Goal: Feedback & Contribution: Leave review/rating

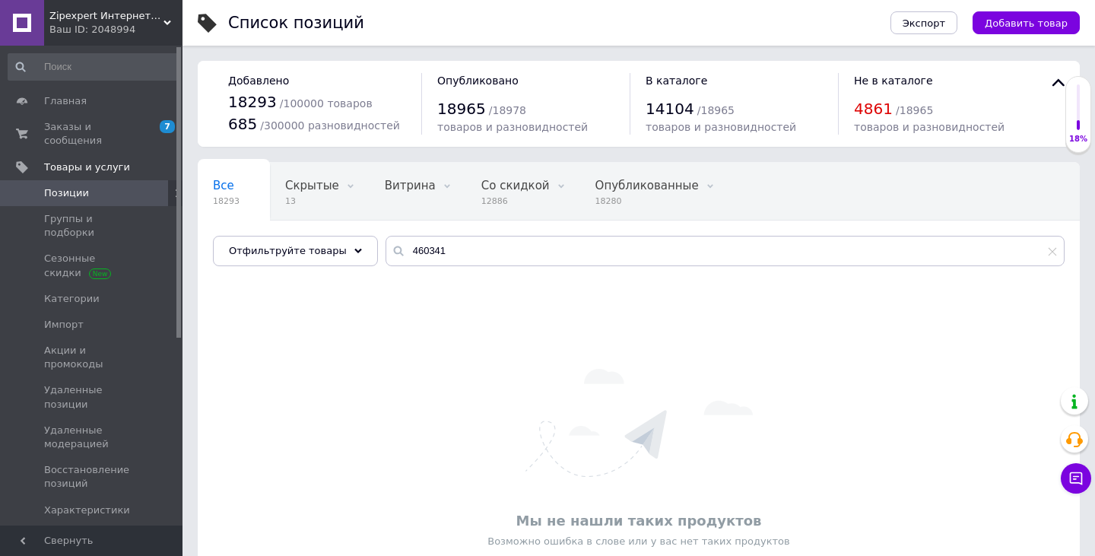
click at [99, 21] on span "Zipexpert Интернет-магазин по продаже ювелирных украшений и всего еще" at bounding box center [106, 16] width 114 height 14
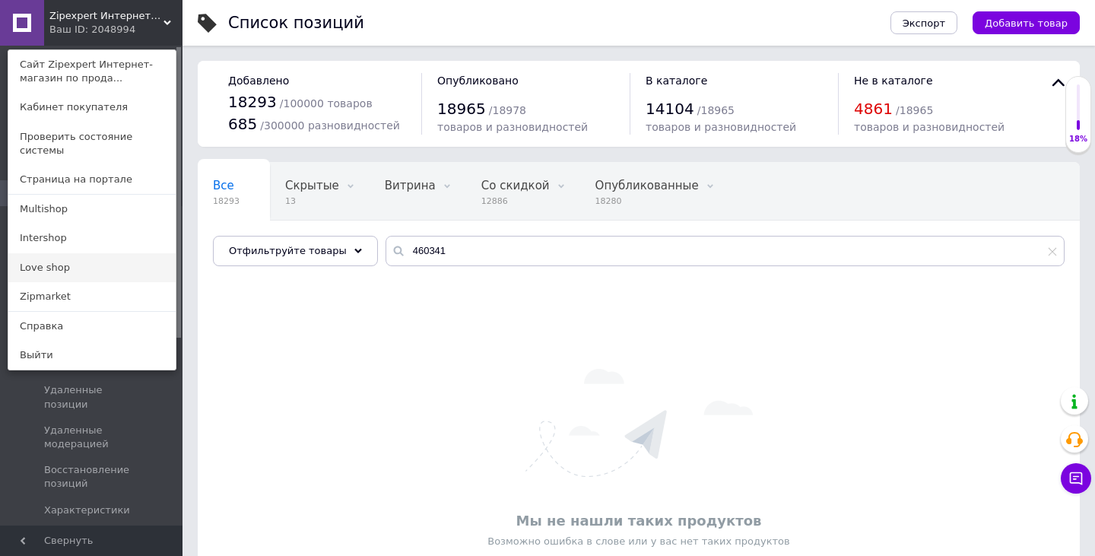
click at [49, 253] on link "Love shop" at bounding box center [91, 267] width 167 height 29
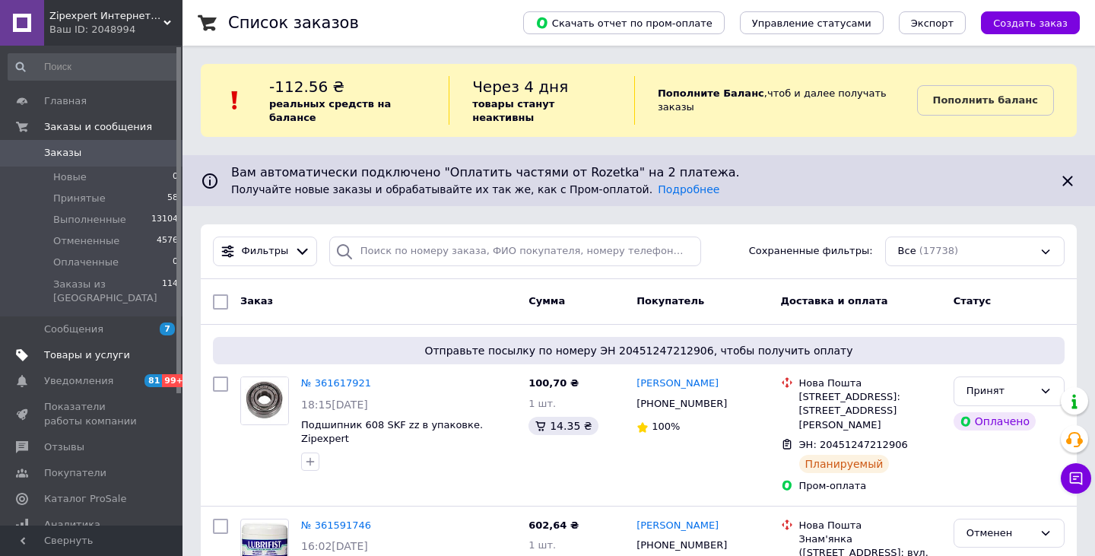
click at [49, 342] on link "Товары и услуги" at bounding box center [93, 355] width 187 height 26
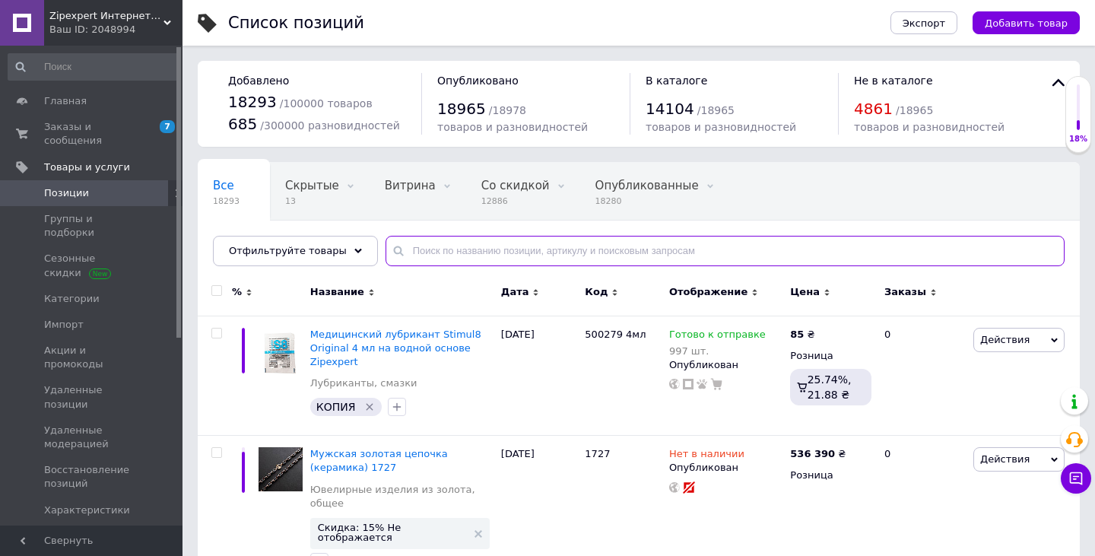
click at [435, 258] on input "text" at bounding box center [724, 251] width 679 height 30
paste input "K1-0095"
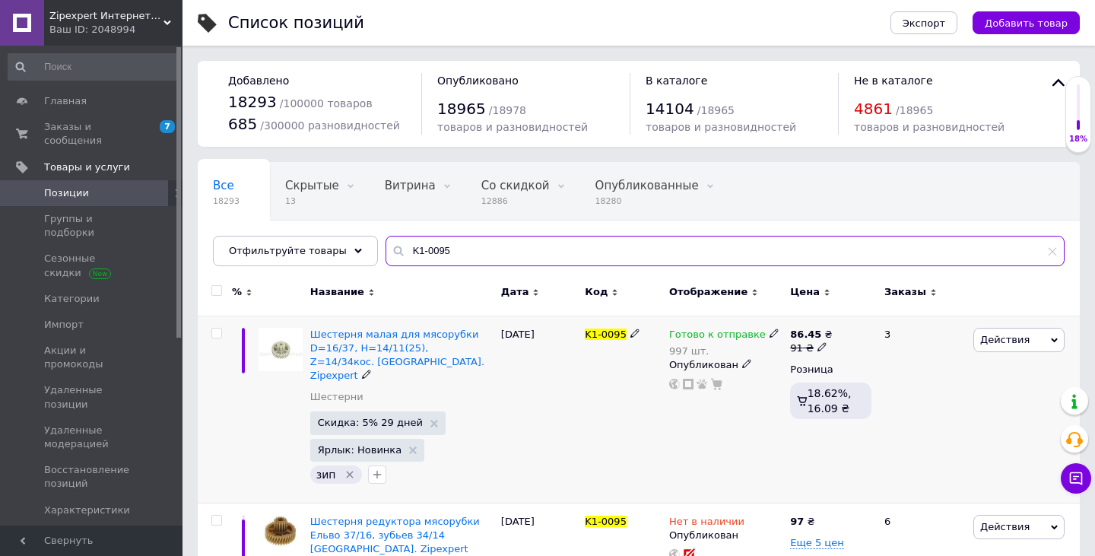
type input "K1-0095"
click at [769, 331] on use at bounding box center [773, 332] width 8 height 8
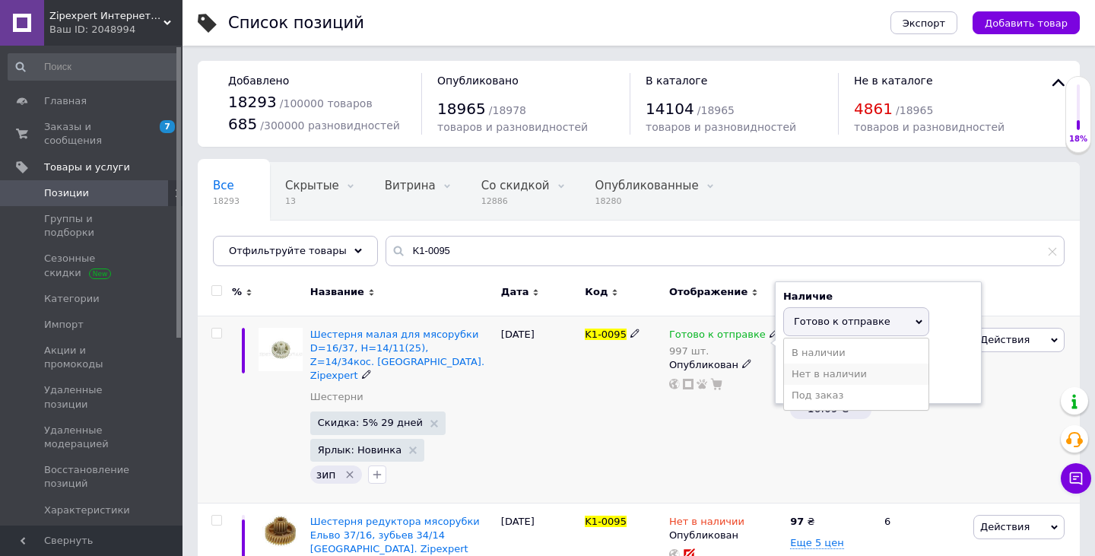
click at [810, 370] on li "Нет в наличии" at bounding box center [856, 373] width 144 height 21
click at [810, 370] on input "997" at bounding box center [841, 380] width 116 height 30
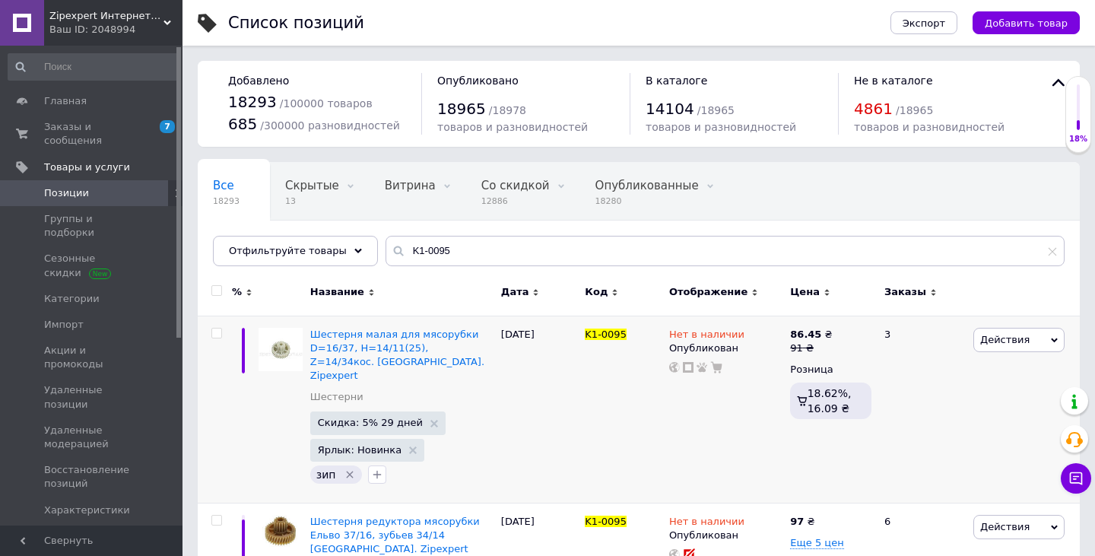
click at [127, 20] on span "Zipexpert Интернет-магазин по продаже ювелирных украшений и всего еще" at bounding box center [106, 16] width 114 height 14
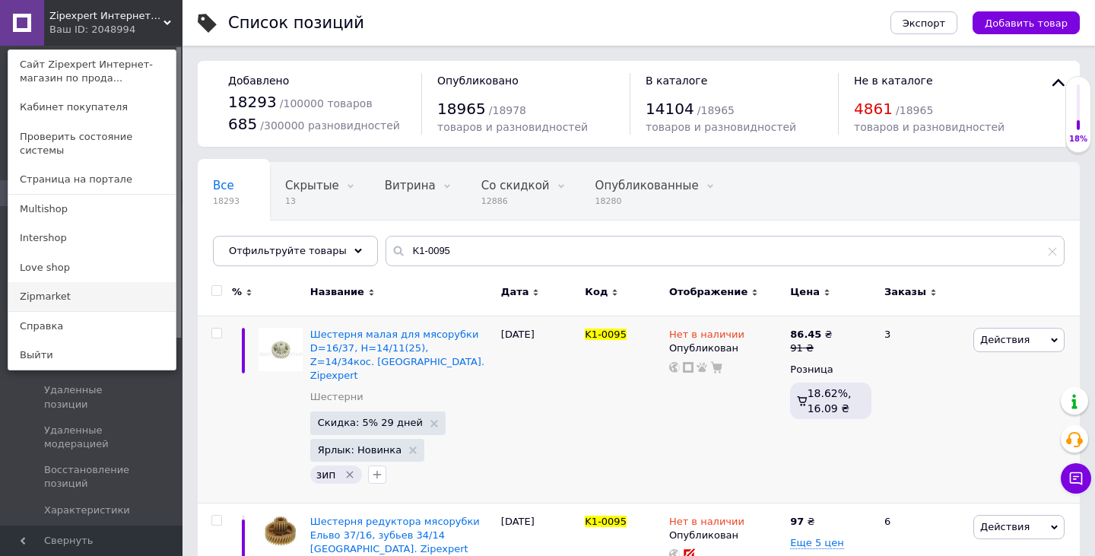
click at [78, 282] on link "Zipmarket" at bounding box center [91, 296] width 167 height 29
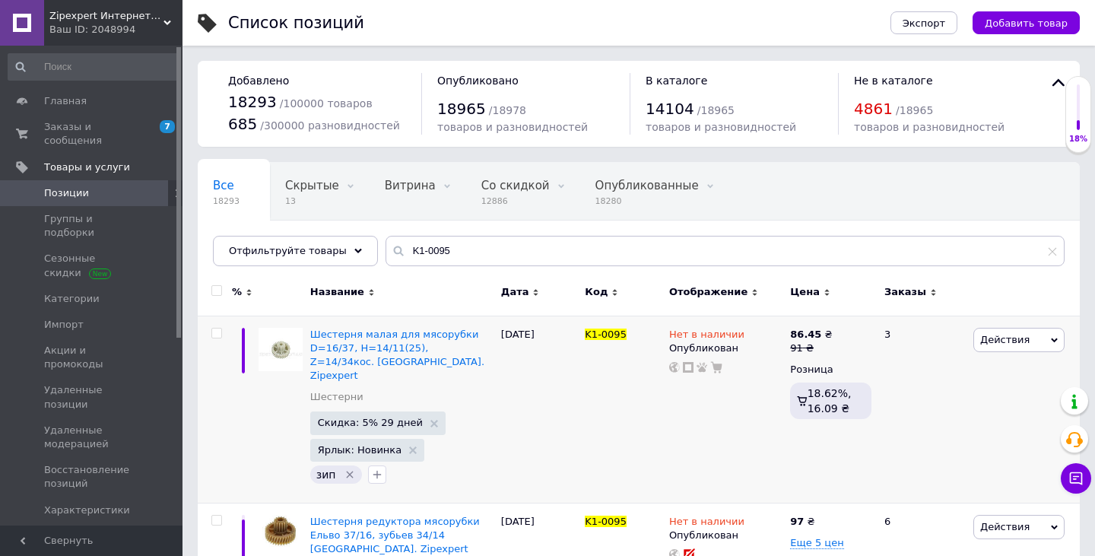
scroll to position [122, 0]
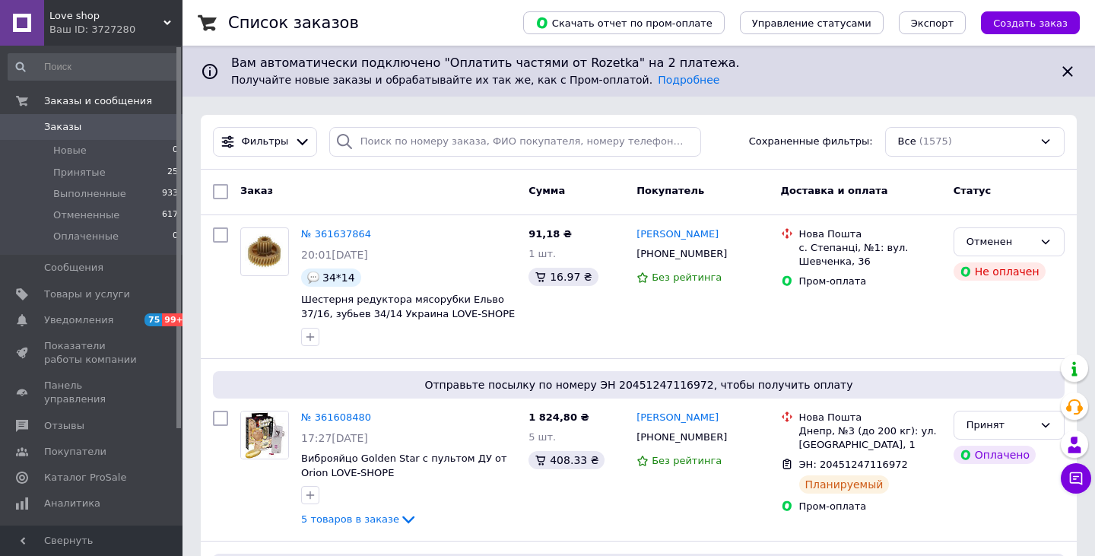
click at [99, 18] on span "Love shop" at bounding box center [106, 16] width 114 height 14
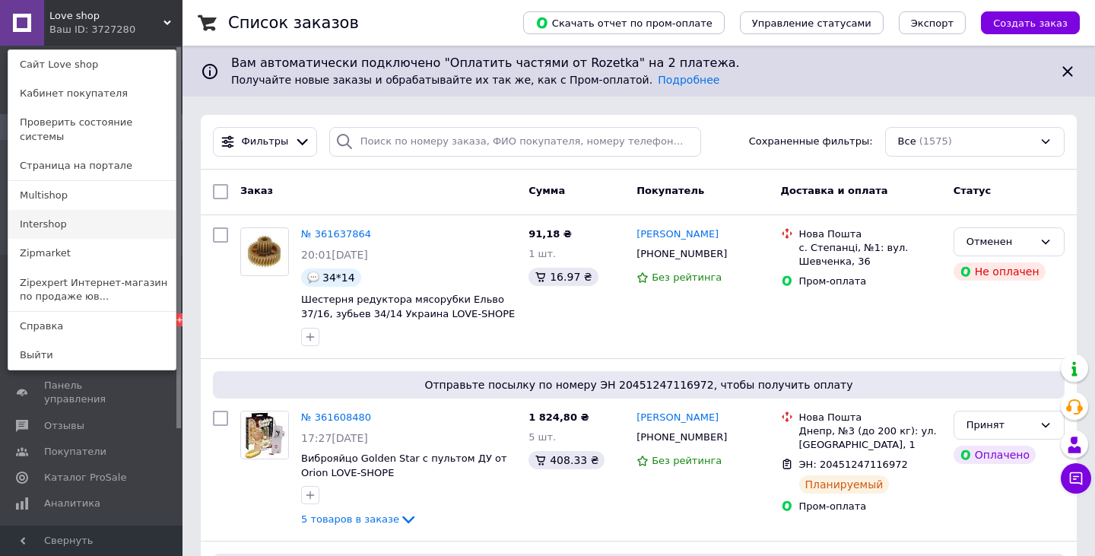
click at [49, 210] on link "Intershop" at bounding box center [91, 224] width 167 height 29
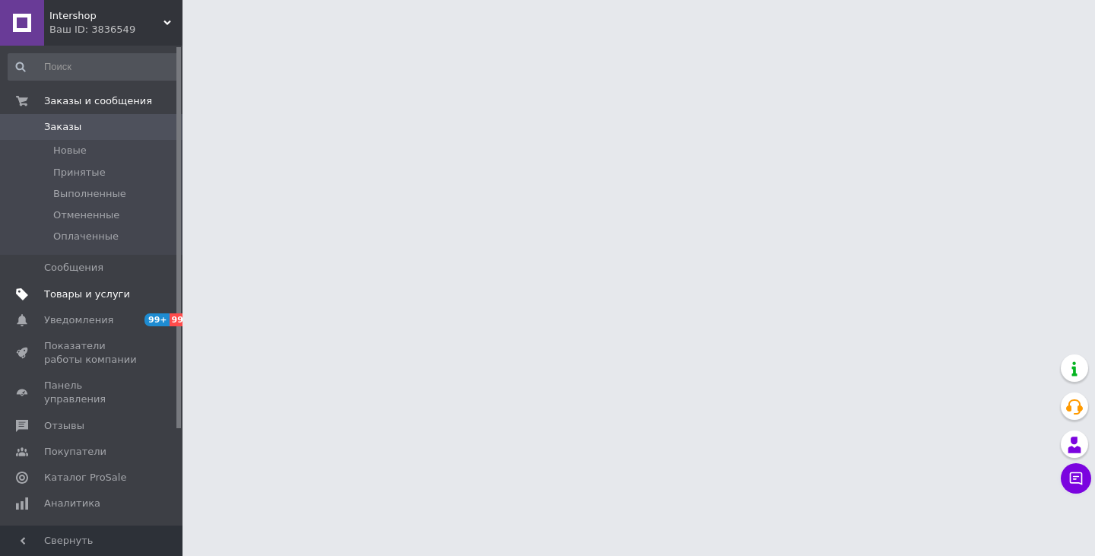
click at [73, 290] on span "Товары и услуги" at bounding box center [87, 294] width 86 height 14
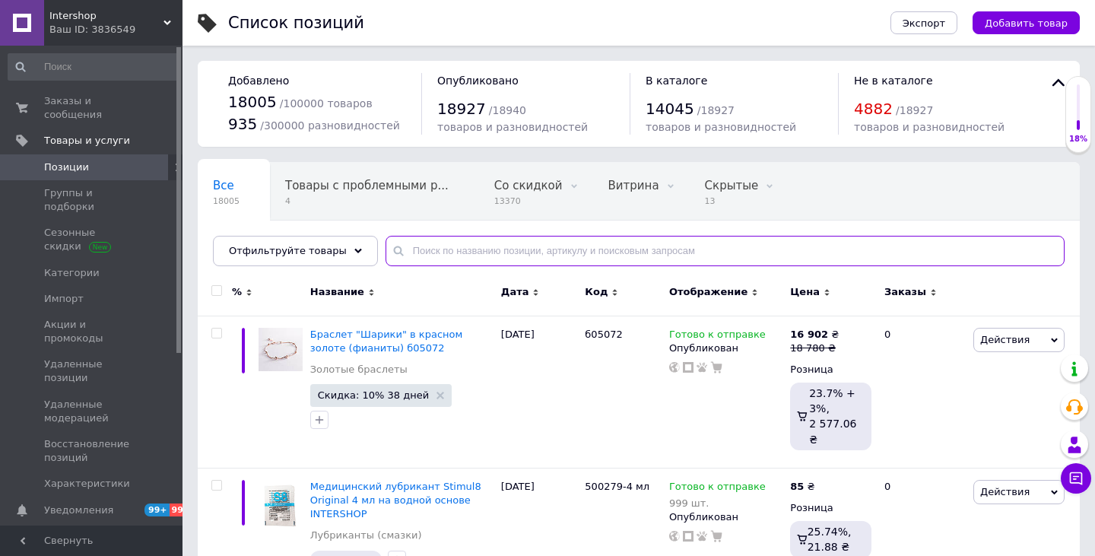
click at [465, 248] on input "text" at bounding box center [724, 251] width 679 height 30
paste input "K1-0095"
type input "K1-0095"
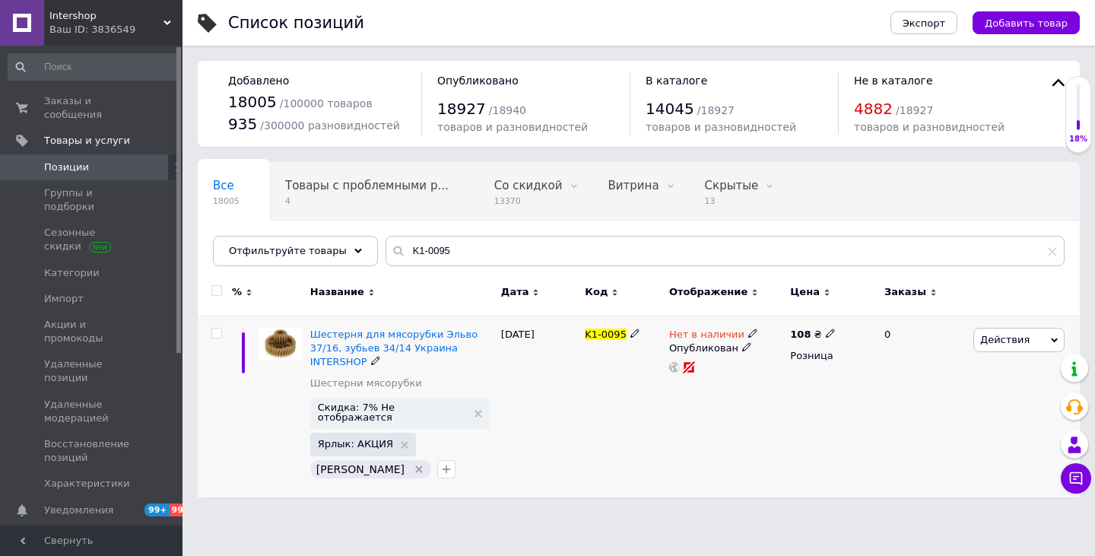
click at [1006, 334] on span "Действия" at bounding box center [1004, 339] width 49 height 11
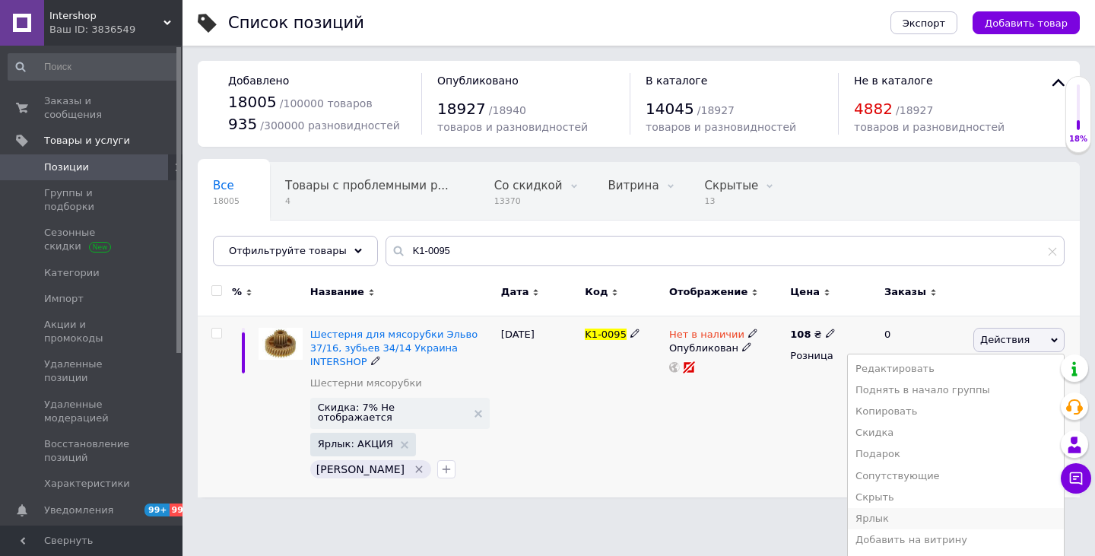
scroll to position [43, 0]
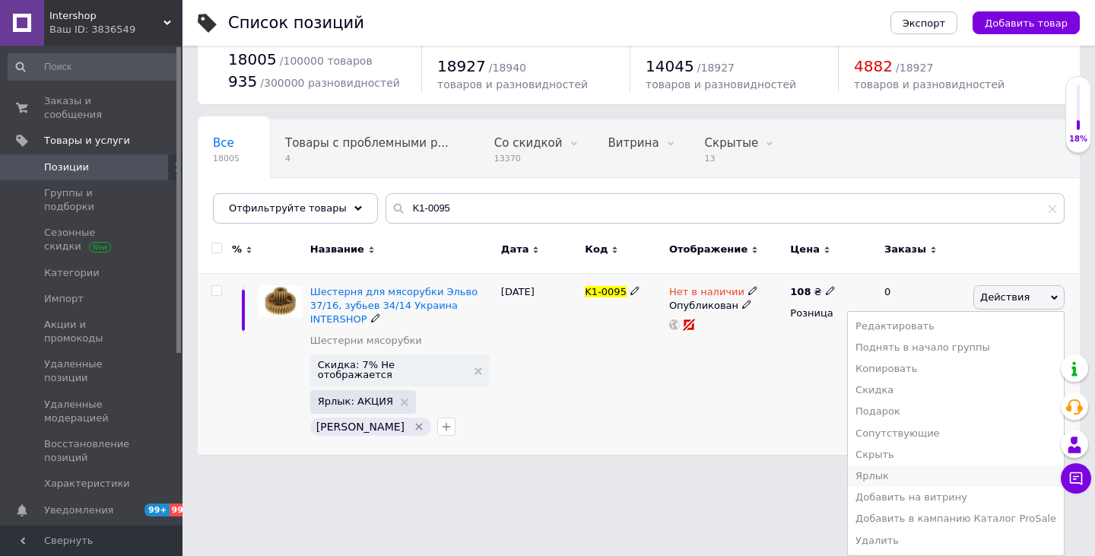
click at [905, 528] on ul "Редактировать Поднять в начало группы Копировать Скидка Подарок Сопутствующие С…" at bounding box center [955, 433] width 217 height 245
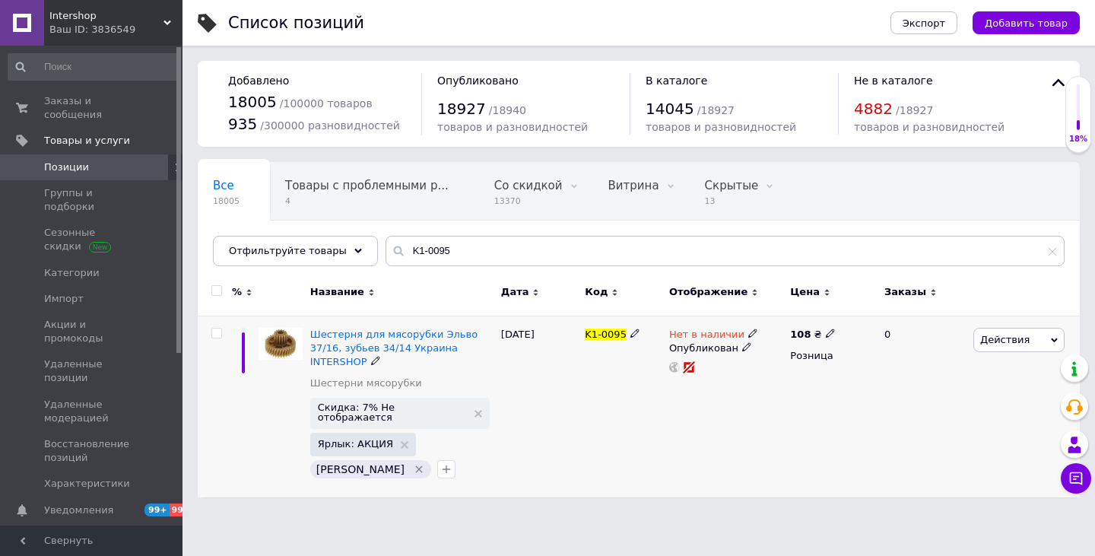
click at [1021, 320] on div "Действия Редактировать Поднять в начало группы Копировать Скидка Подарок Сопутс…" at bounding box center [1024, 407] width 110 height 182
click at [1018, 335] on span "Действия" at bounding box center [1004, 339] width 49 height 11
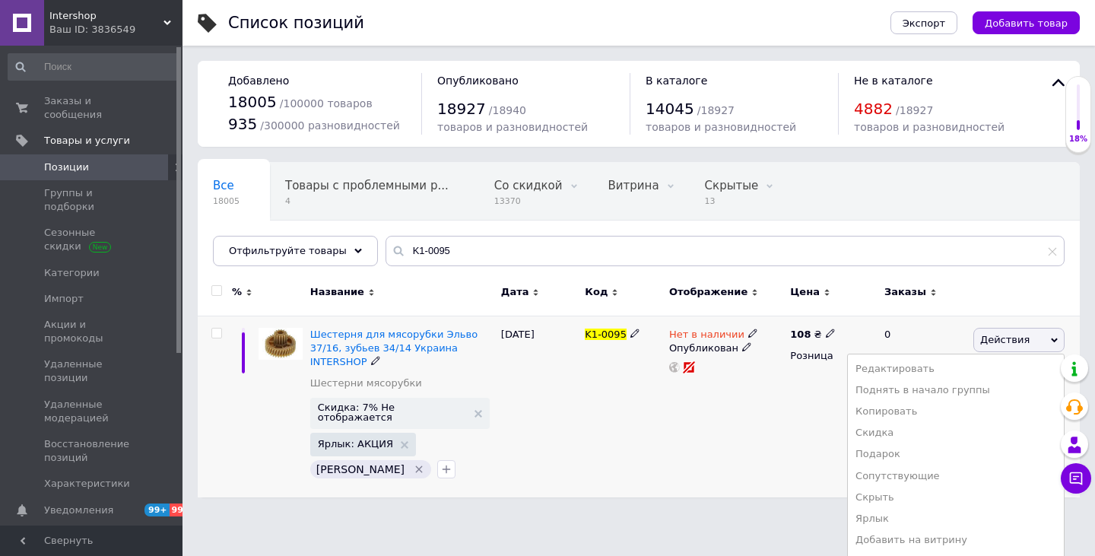
scroll to position [43, 0]
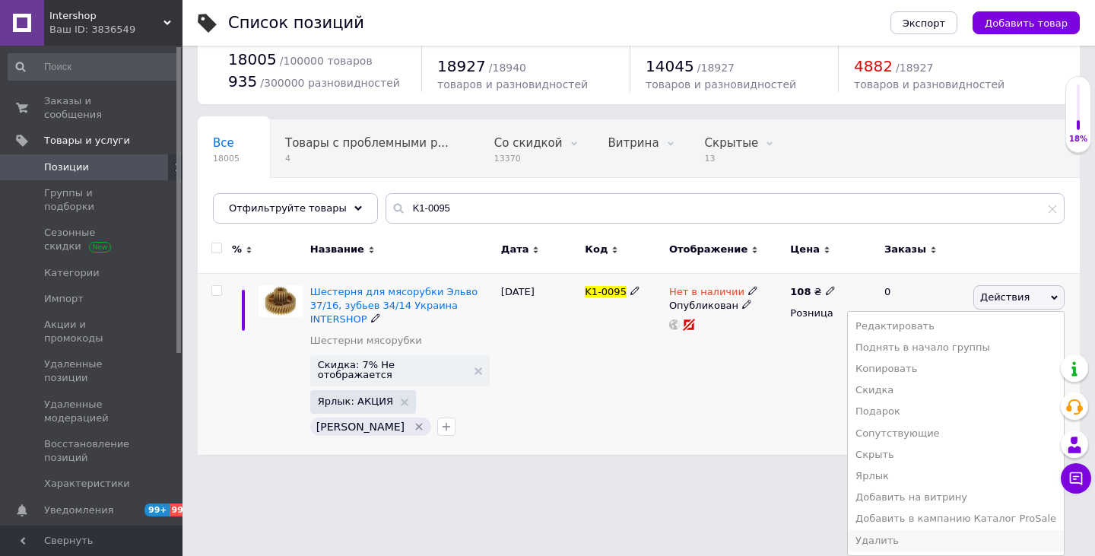
click at [887, 539] on li "Удалить" at bounding box center [956, 540] width 216 height 21
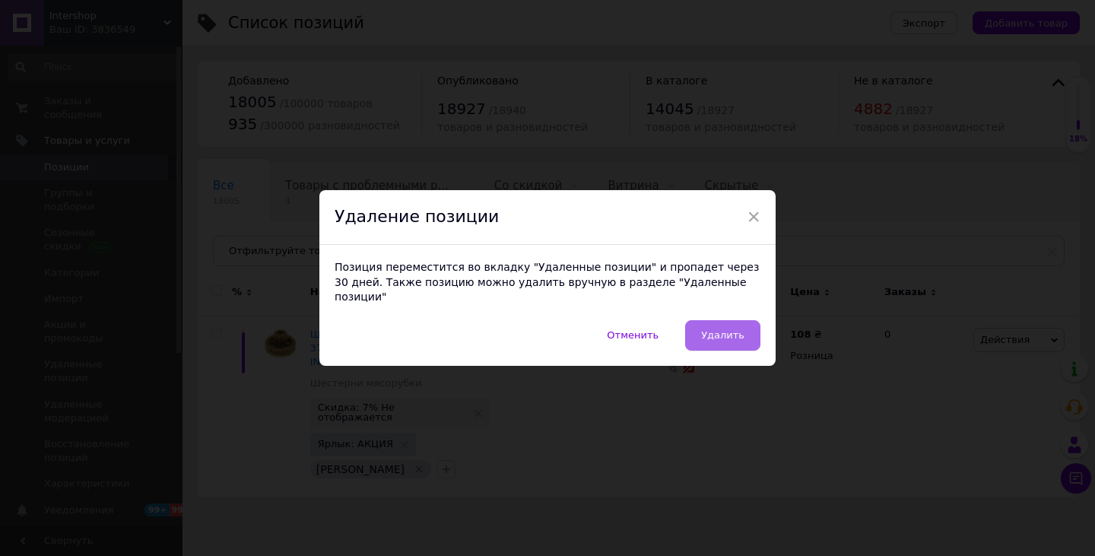
click at [744, 331] on button "Удалить" at bounding box center [722, 335] width 75 height 30
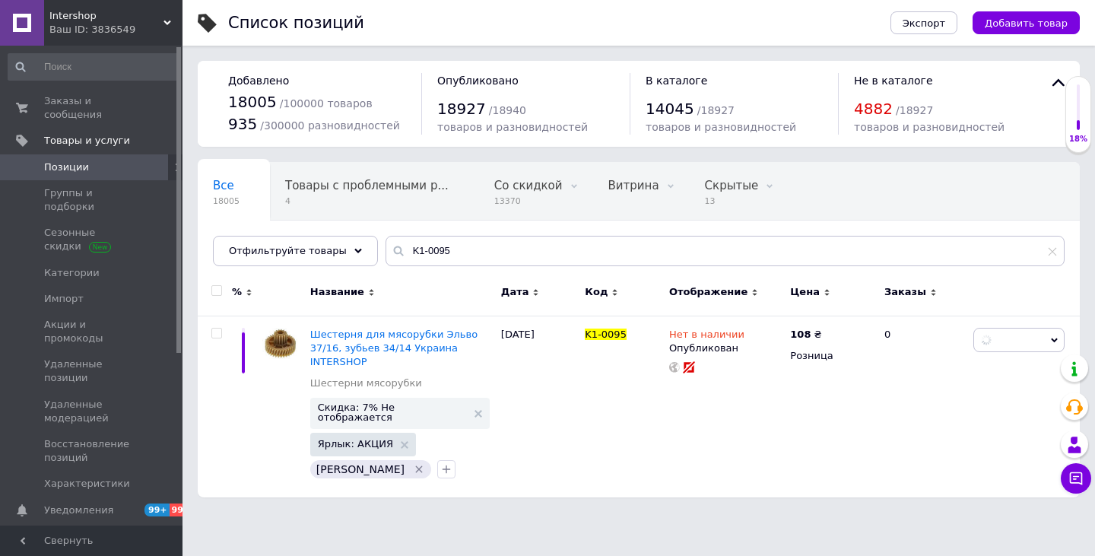
click at [102, 28] on div "Ваш ID: 3836549" at bounding box center [115, 30] width 133 height 14
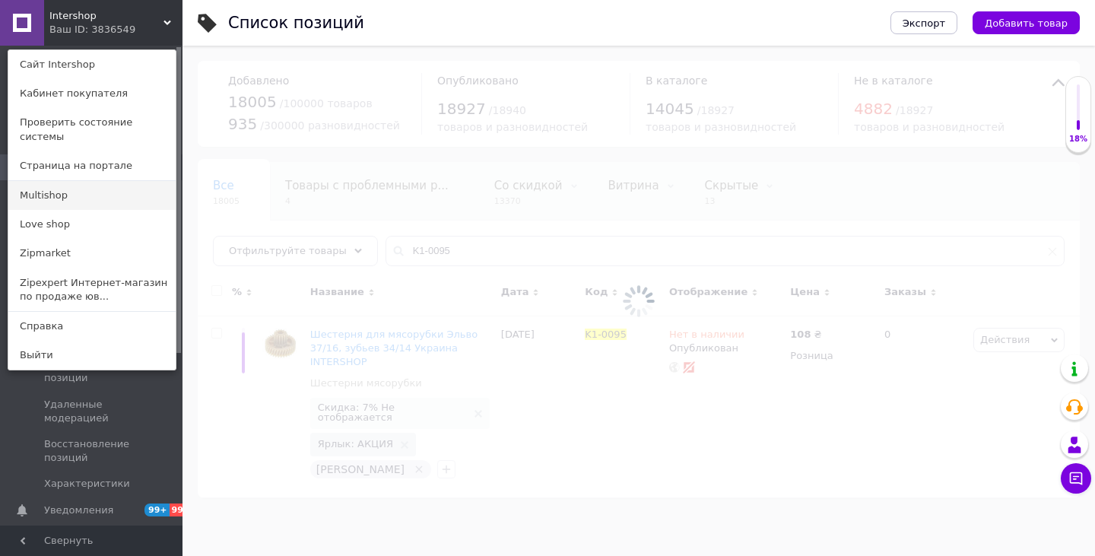
click at [52, 182] on link "Multishop" at bounding box center [91, 195] width 167 height 29
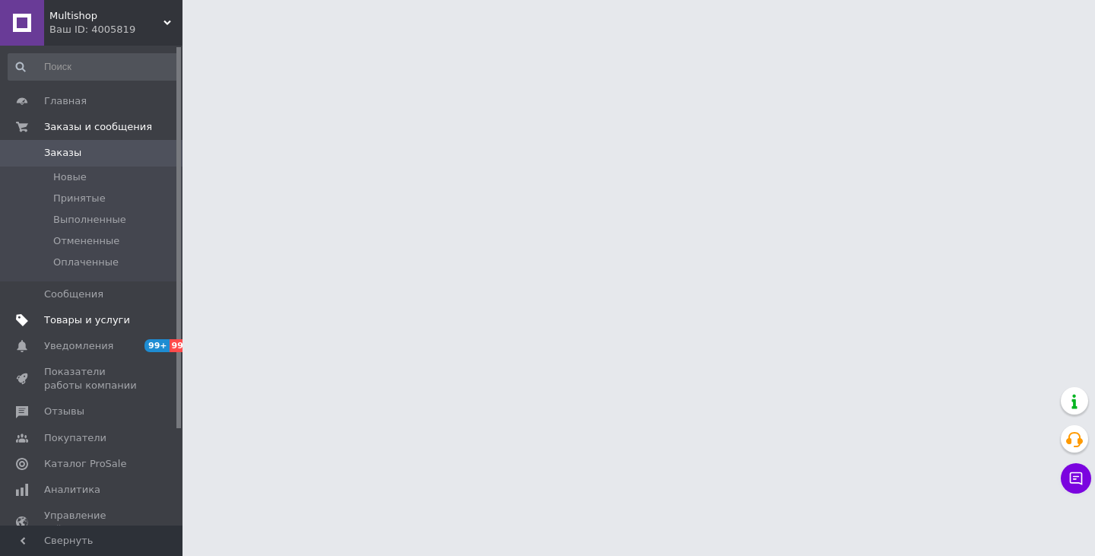
click at [68, 323] on span "Товары и услуги" at bounding box center [87, 320] width 86 height 14
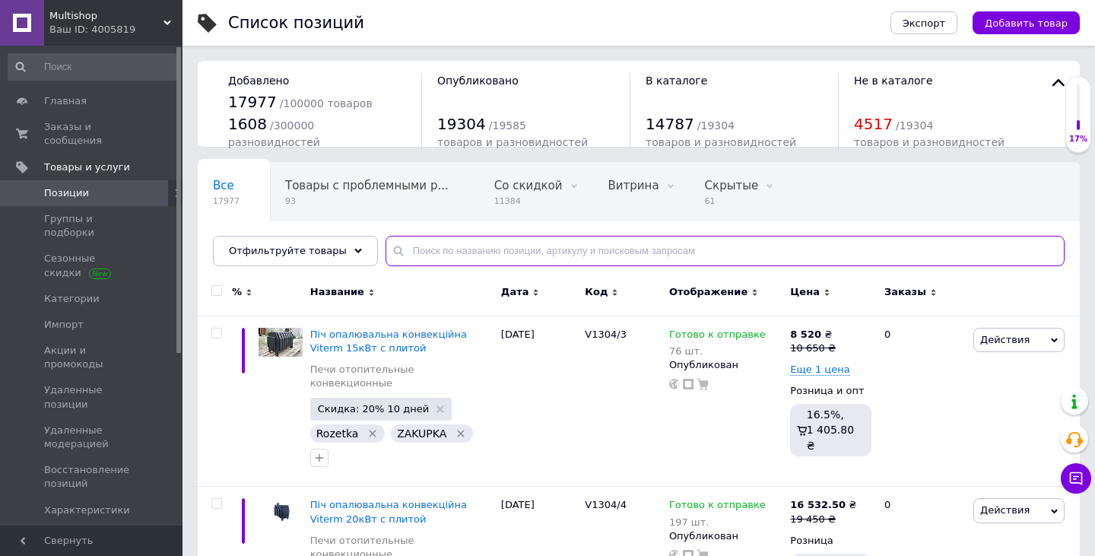
click at [451, 252] on input "text" at bounding box center [724, 251] width 679 height 30
paste input "K1-0095"
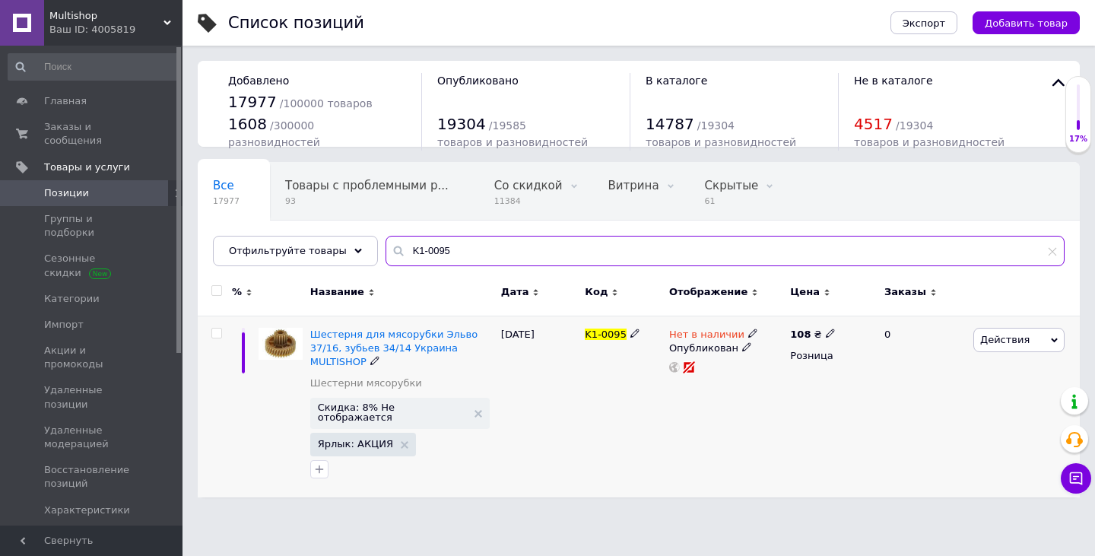
type input "K1-0095"
click at [1009, 340] on span "Действия" at bounding box center [1004, 339] width 49 height 11
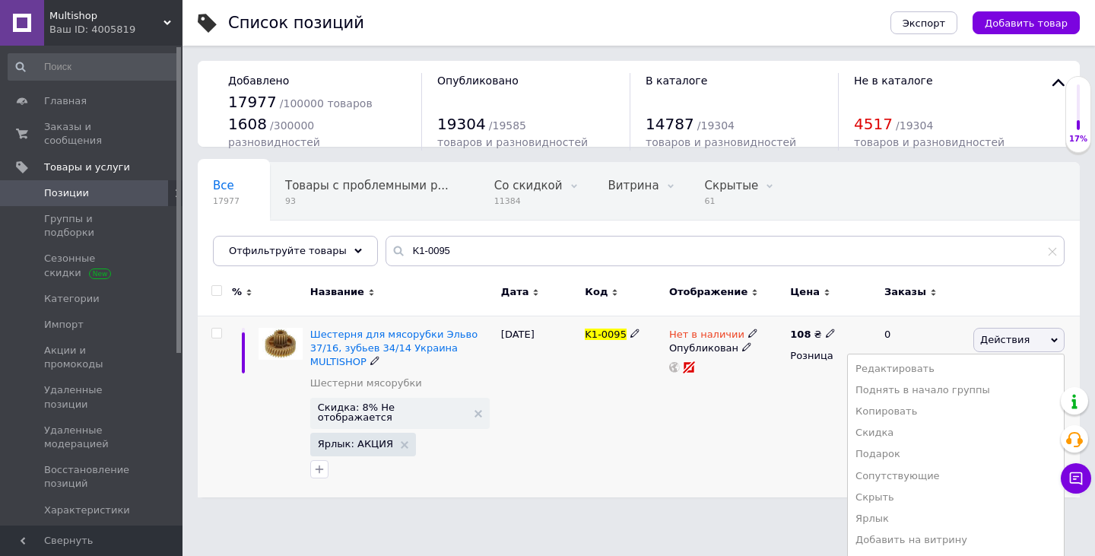
scroll to position [43, 0]
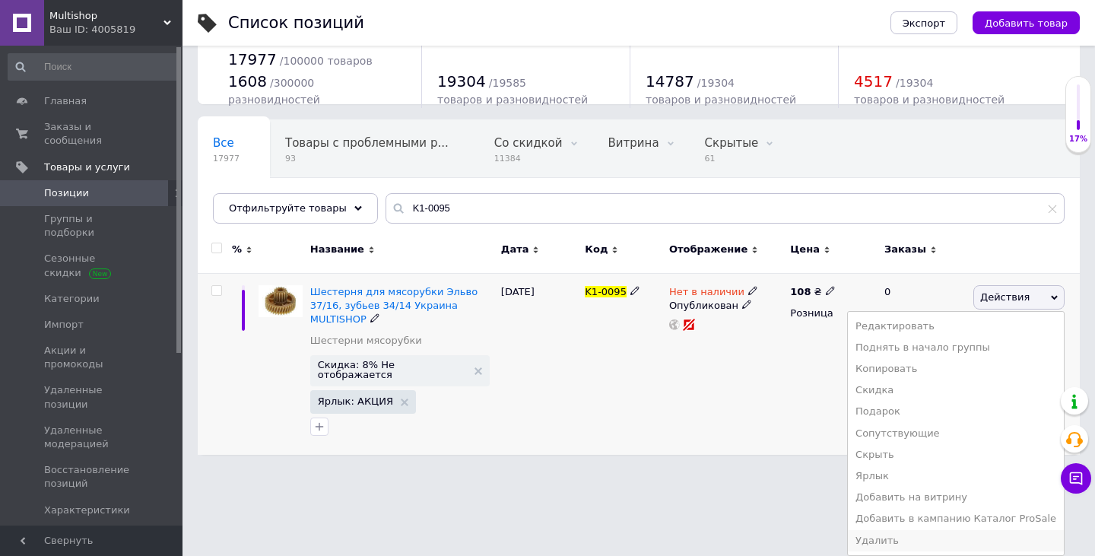
click at [893, 542] on li "Удалить" at bounding box center [956, 540] width 216 height 21
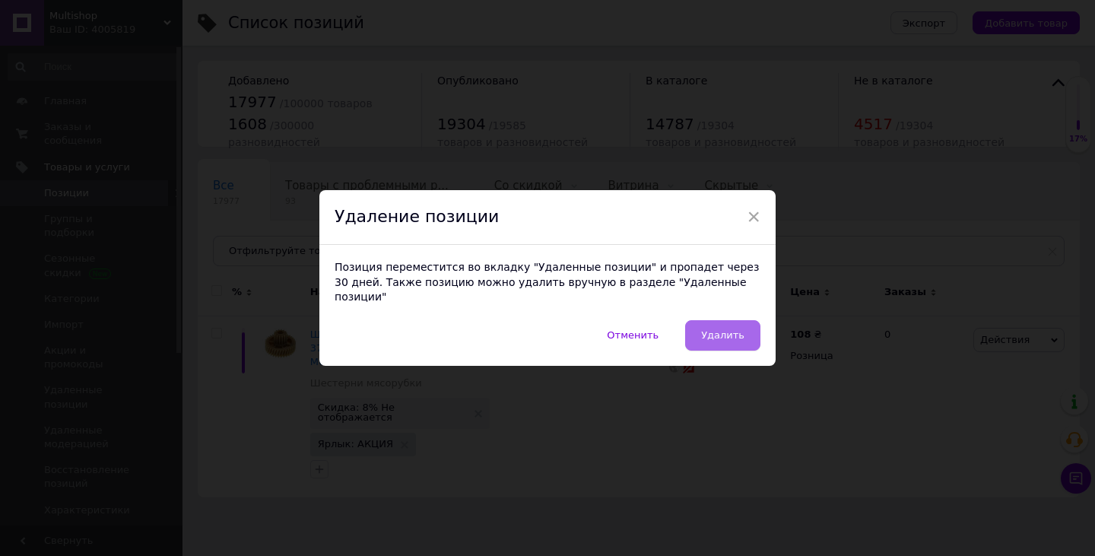
click at [746, 329] on button "Удалить" at bounding box center [722, 335] width 75 height 30
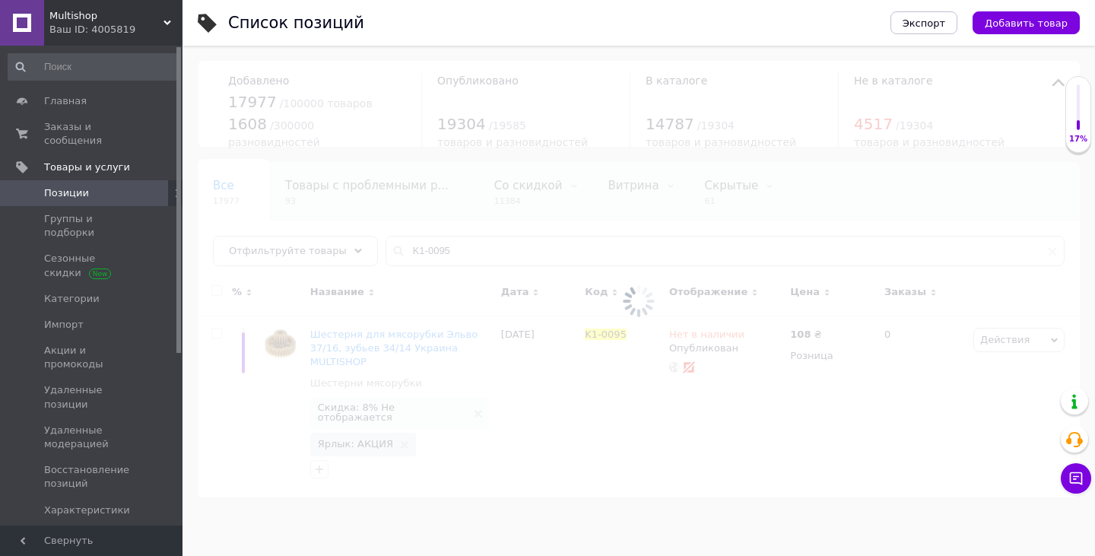
click at [103, 20] on span "Multishop" at bounding box center [106, 16] width 114 height 14
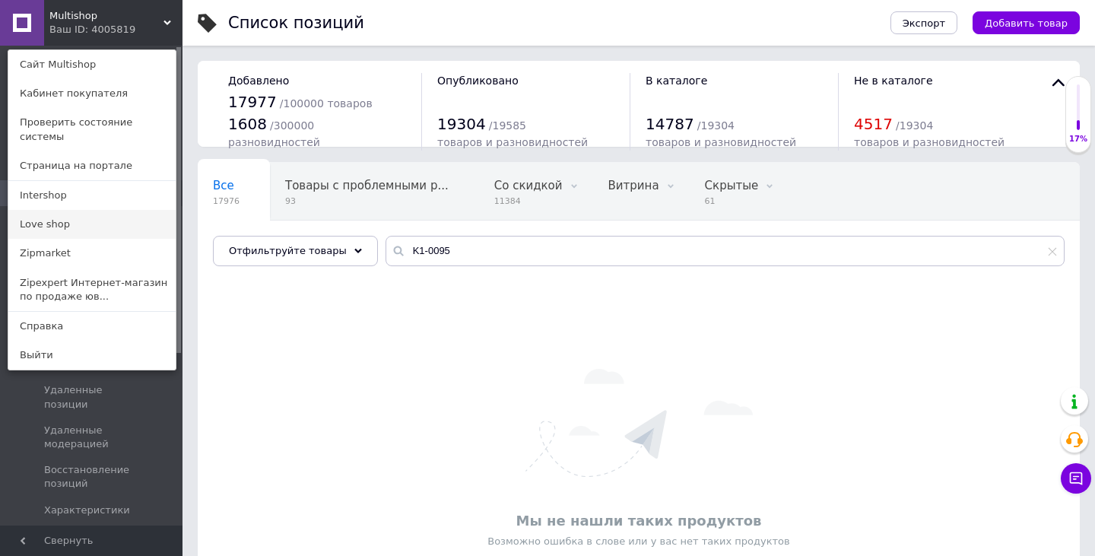
click at [53, 210] on link "Love shop" at bounding box center [91, 224] width 167 height 29
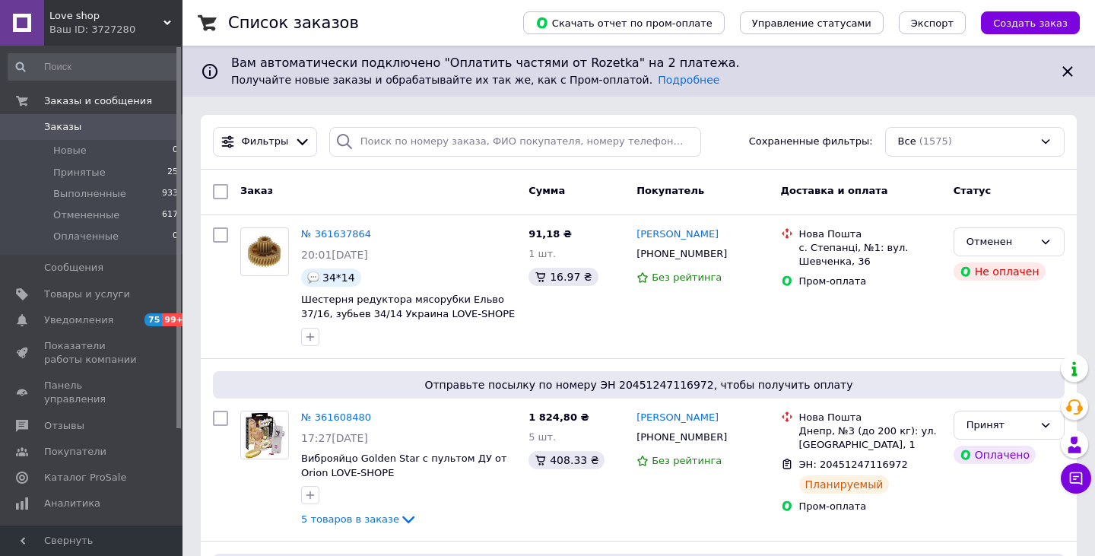
click at [79, 23] on div "Ваш ID: 3727280" at bounding box center [115, 30] width 133 height 14
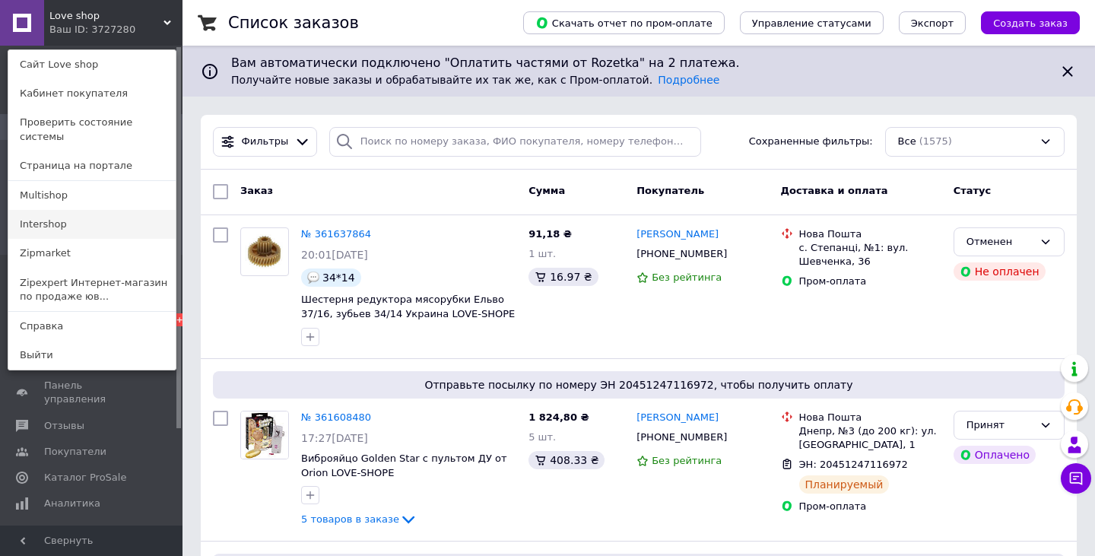
click at [33, 216] on link "Intershop" at bounding box center [91, 224] width 167 height 29
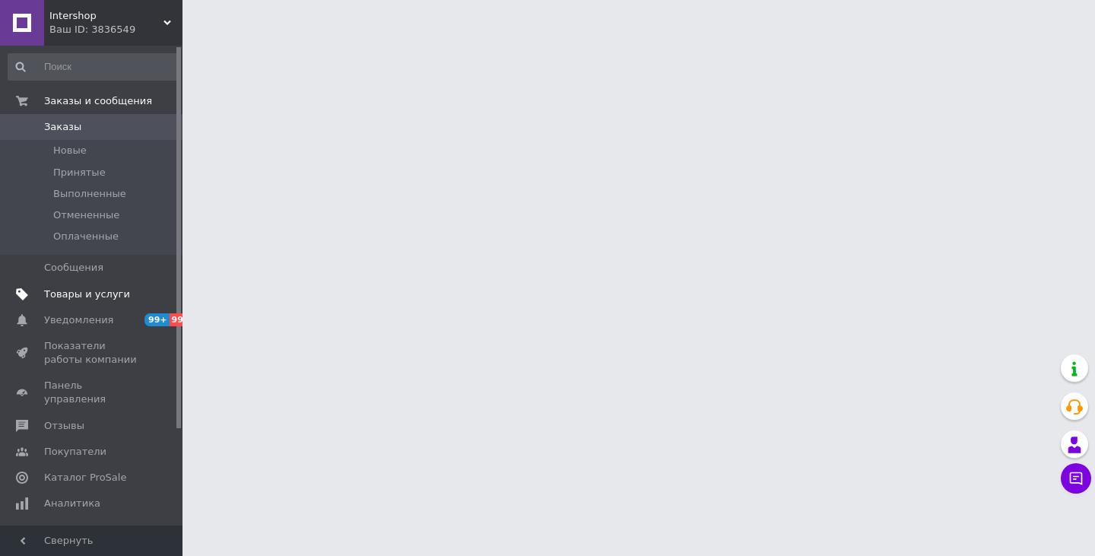
click at [56, 288] on span "Товары и услуги" at bounding box center [87, 294] width 86 height 14
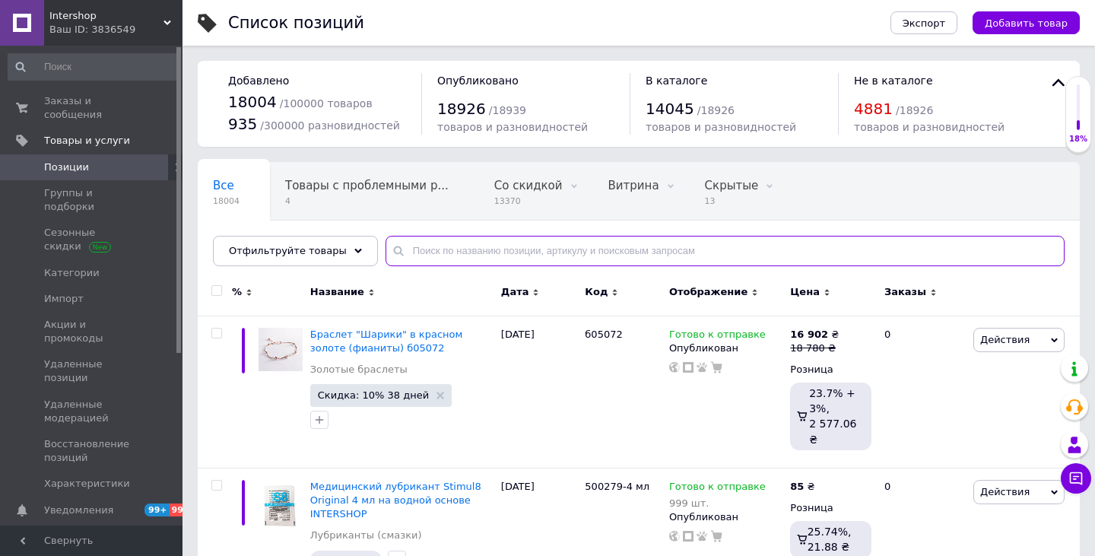
click at [480, 247] on input "text" at bounding box center [724, 251] width 679 height 30
paste input "K1-0095"
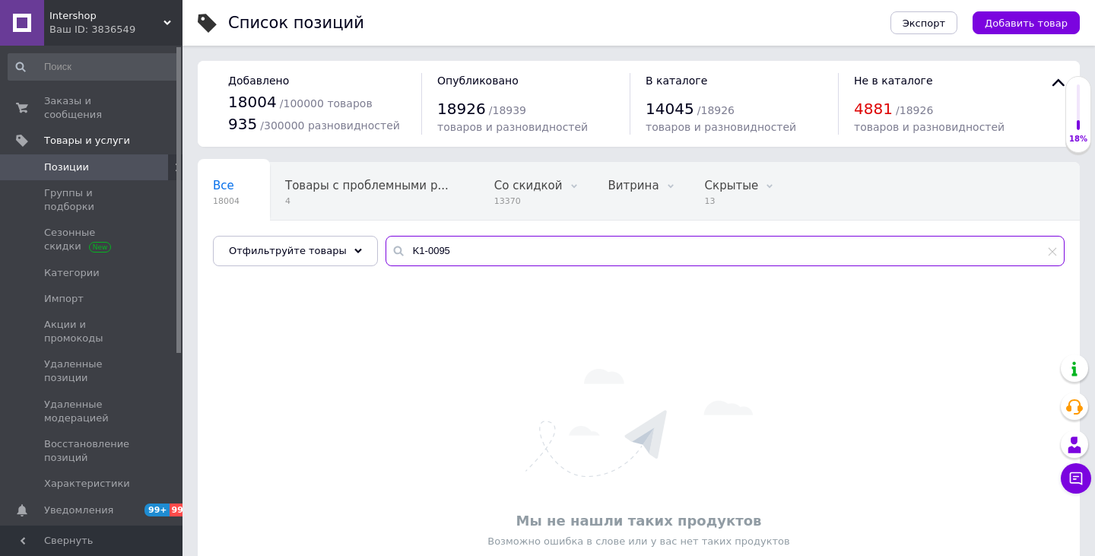
type input "K1-0095"
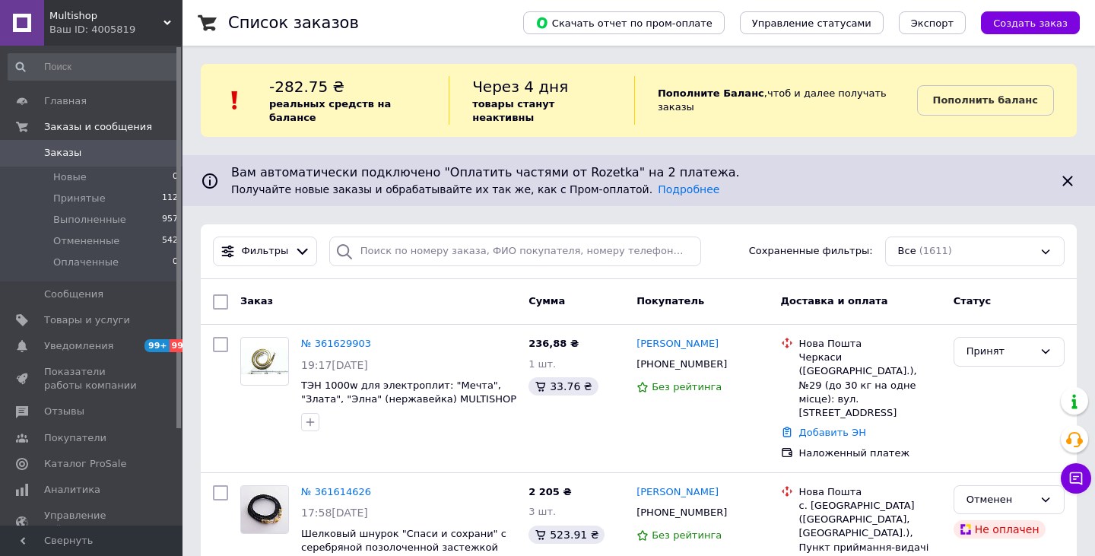
click at [68, 19] on span "Multishop" at bounding box center [106, 16] width 114 height 14
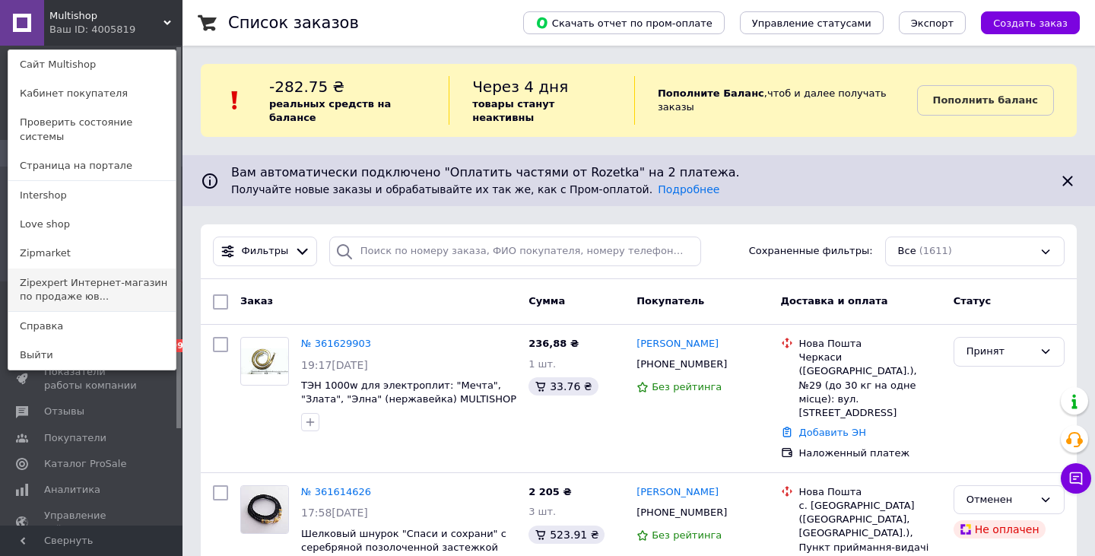
click at [76, 270] on link "Zipexpert Интернет-магазин по продаже юв..." at bounding box center [91, 289] width 167 height 43
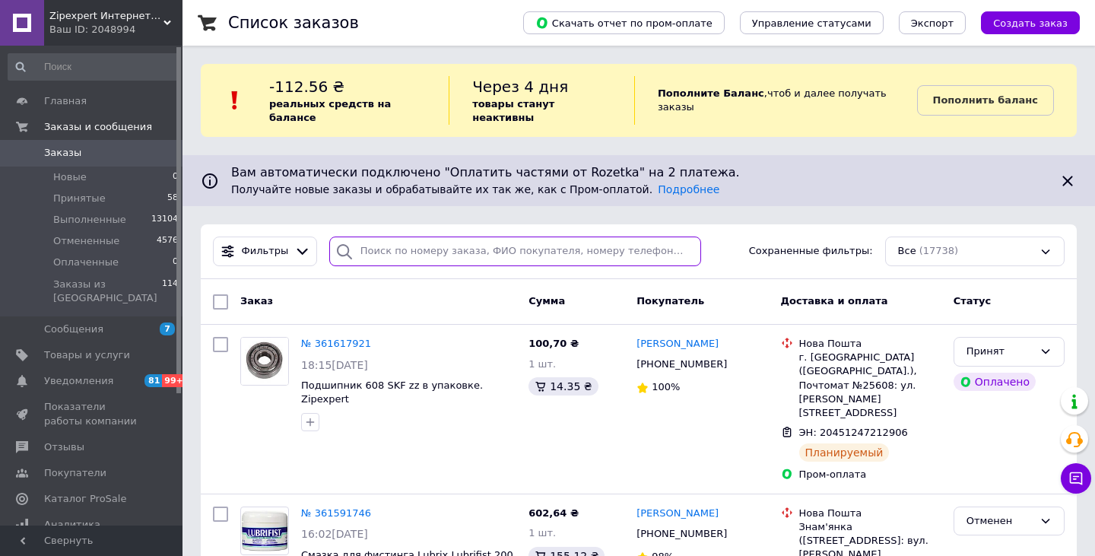
click at [446, 239] on input "search" at bounding box center [515, 251] width 372 height 30
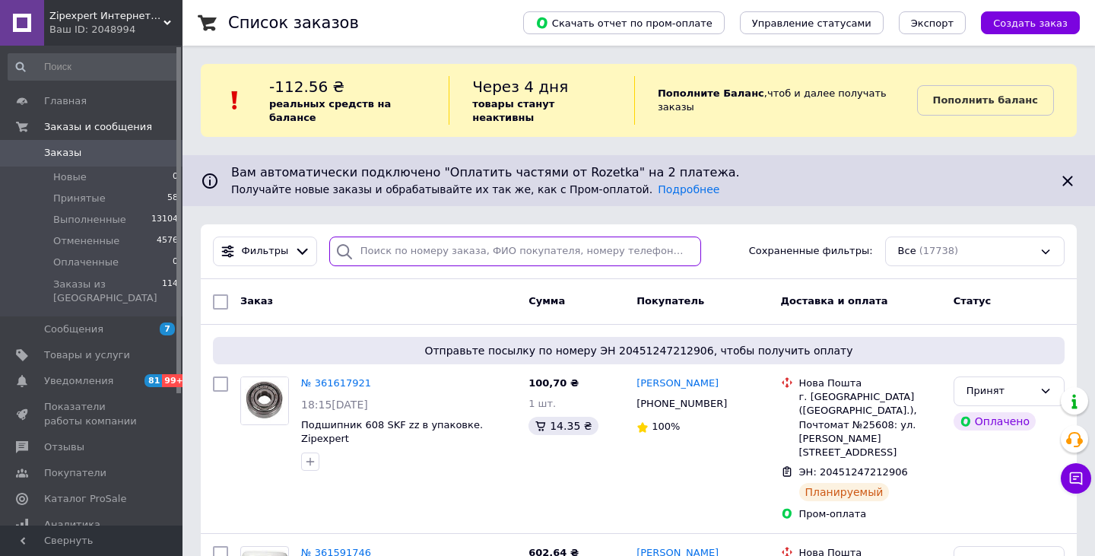
paste input "360877910"
type input "360877910"
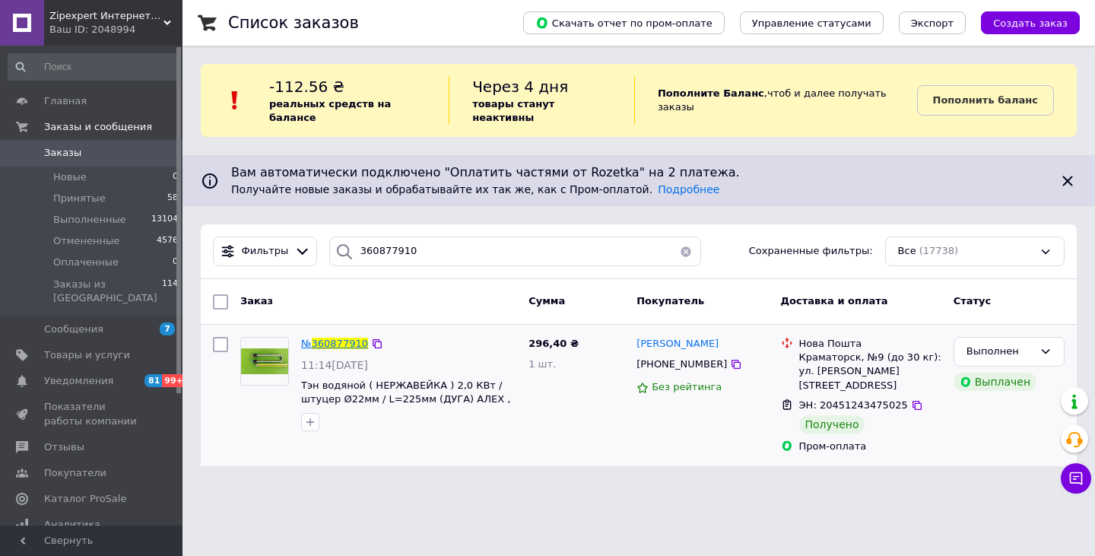
click at [350, 338] on span "360877910" at bounding box center [340, 343] width 56 height 11
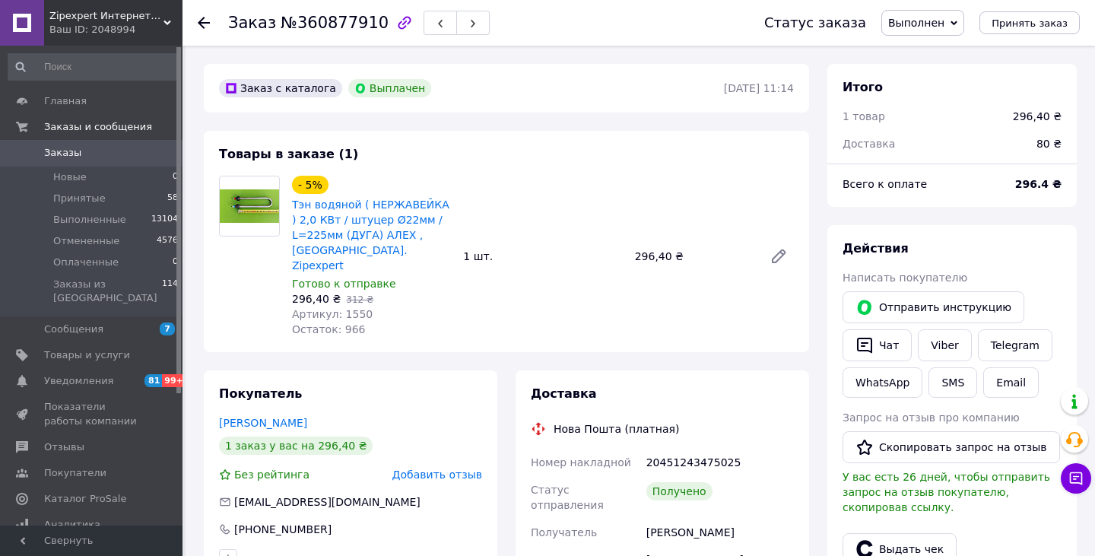
scroll to position [46, 0]
click at [429, 468] on span "Добавить отзыв" at bounding box center [437, 474] width 90 height 12
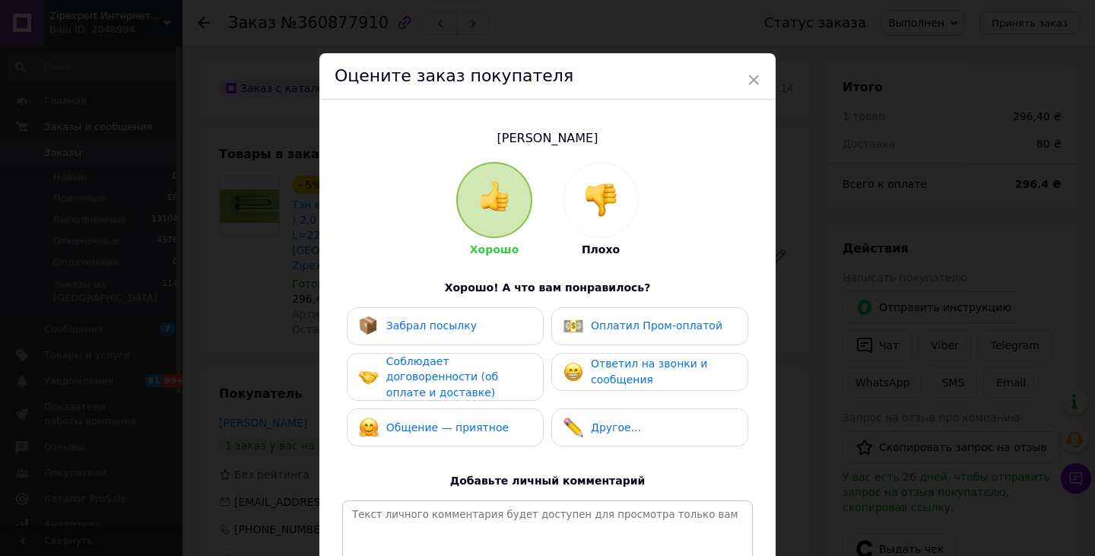
click at [601, 197] on img at bounding box center [600, 199] width 33 height 33
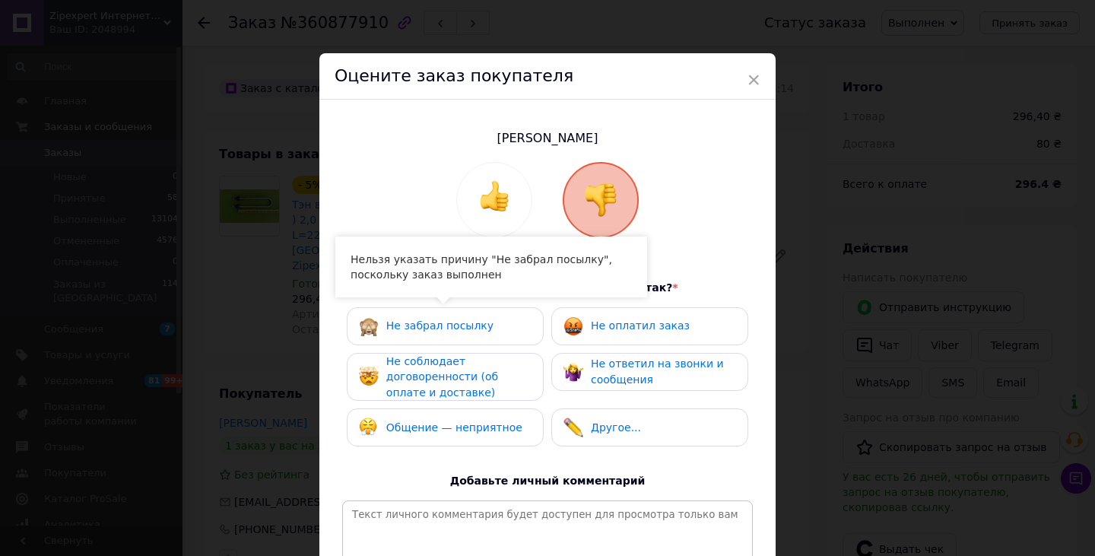
click at [455, 415] on div "Общение — неприятное" at bounding box center [445, 427] width 197 height 38
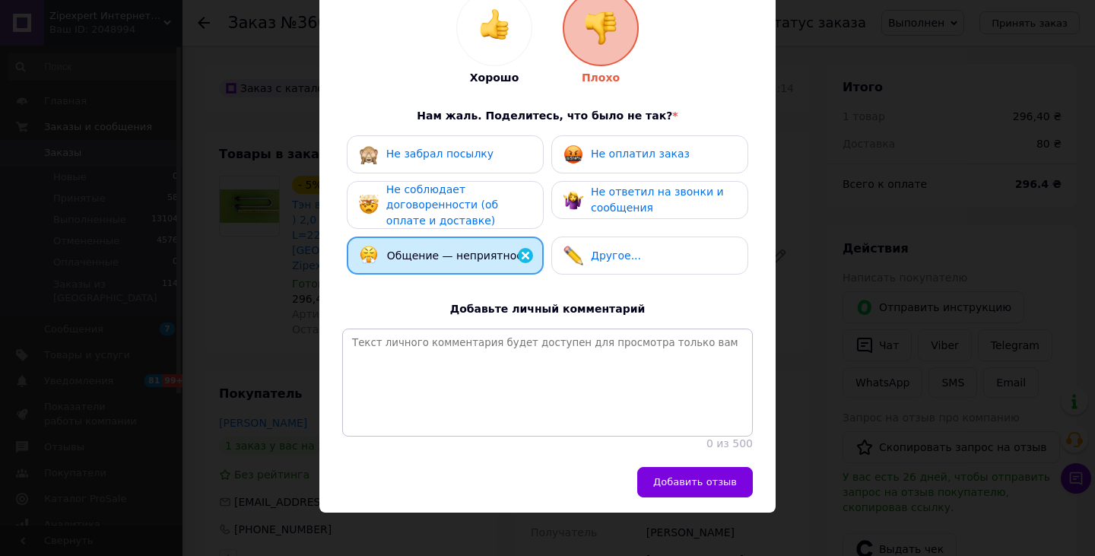
scroll to position [185, 0]
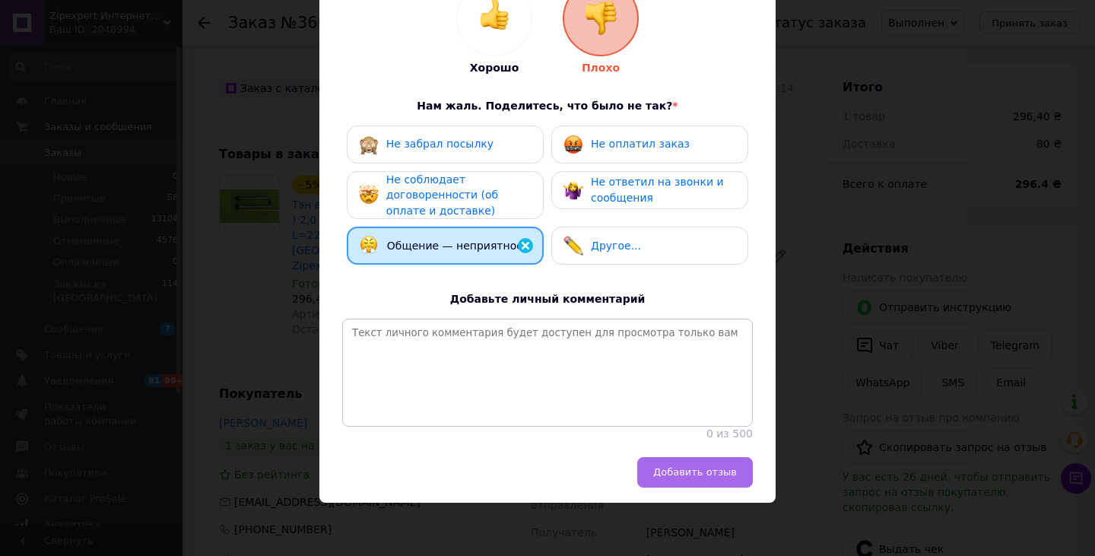
click at [687, 465] on button "Добавить отзыв" at bounding box center [695, 472] width 116 height 30
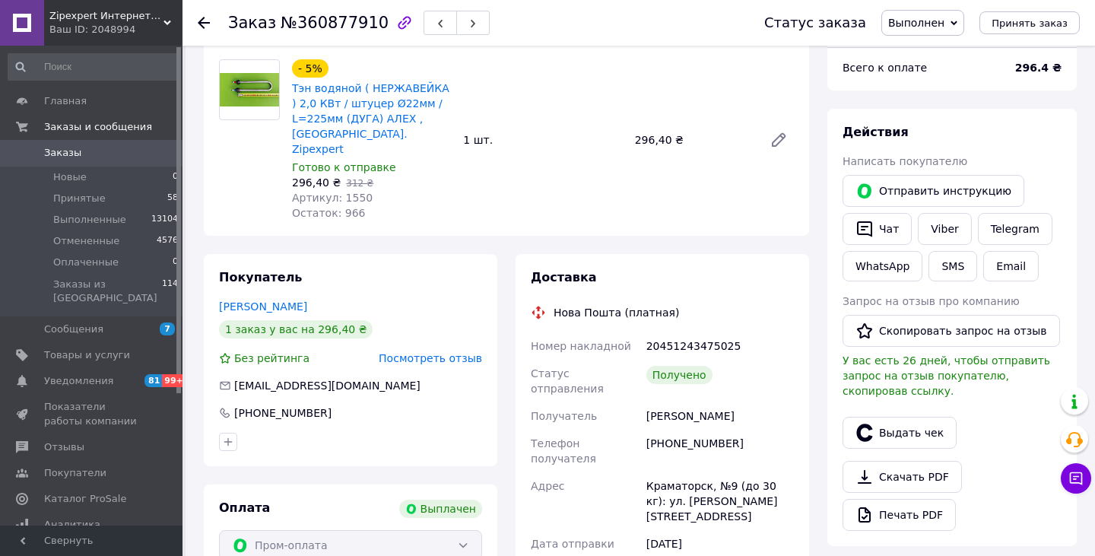
scroll to position [118, 0]
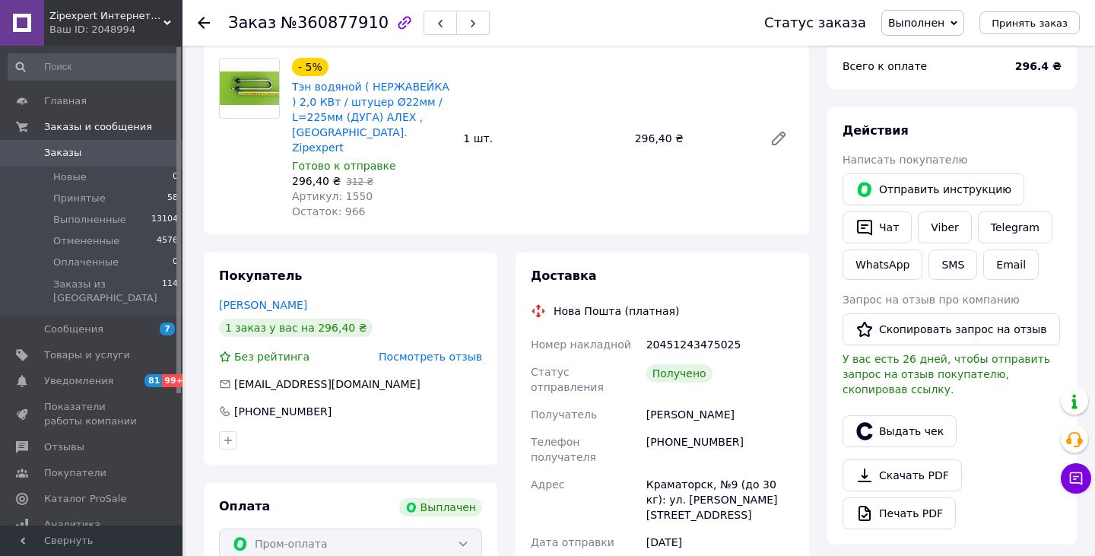
click at [98, 27] on div "Ваш ID: 2048994" at bounding box center [115, 30] width 133 height 14
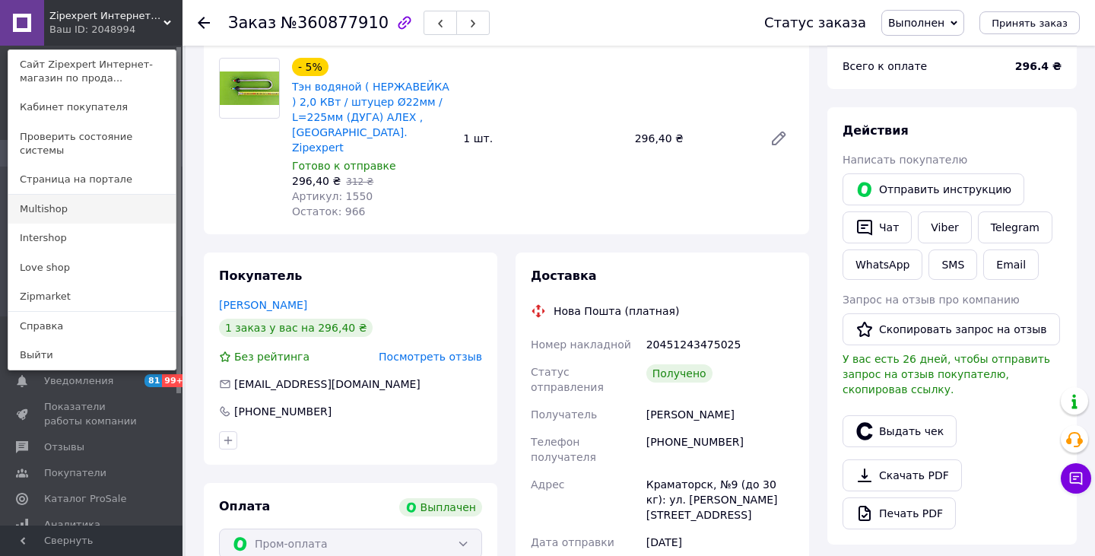
click at [70, 196] on link "Multishop" at bounding box center [91, 209] width 167 height 29
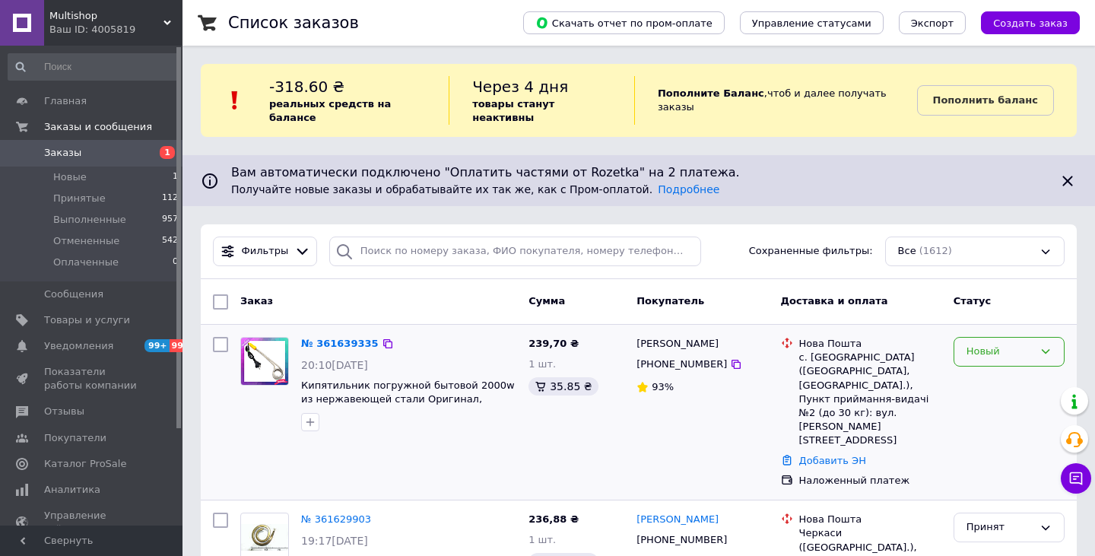
click at [988, 344] on div "Новый" at bounding box center [999, 352] width 67 height 16
click at [983, 369] on li "Принят" at bounding box center [1008, 383] width 109 height 28
click at [340, 338] on link "№ 361639335" at bounding box center [340, 343] width 78 height 11
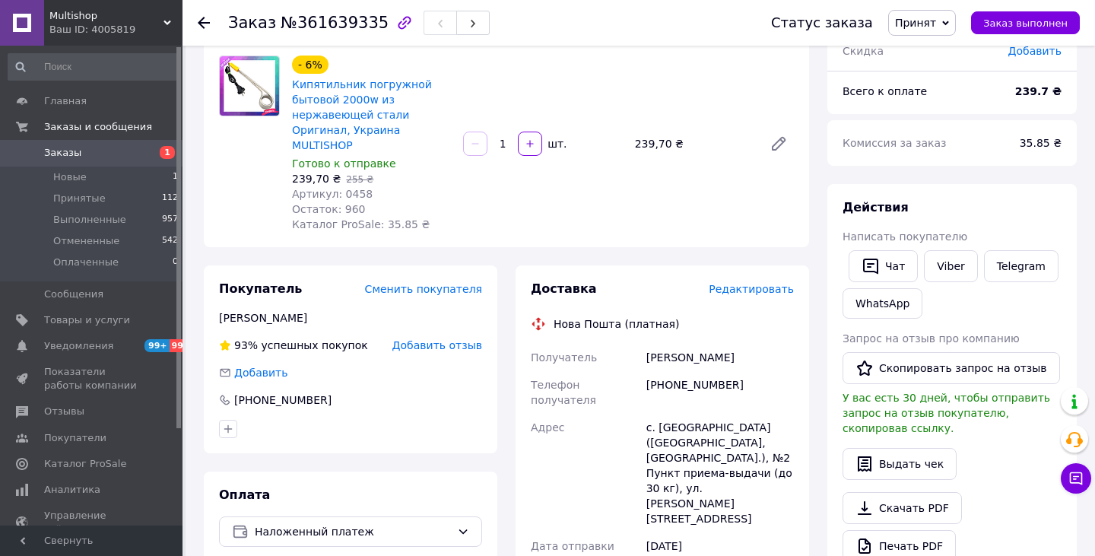
scroll to position [119, 0]
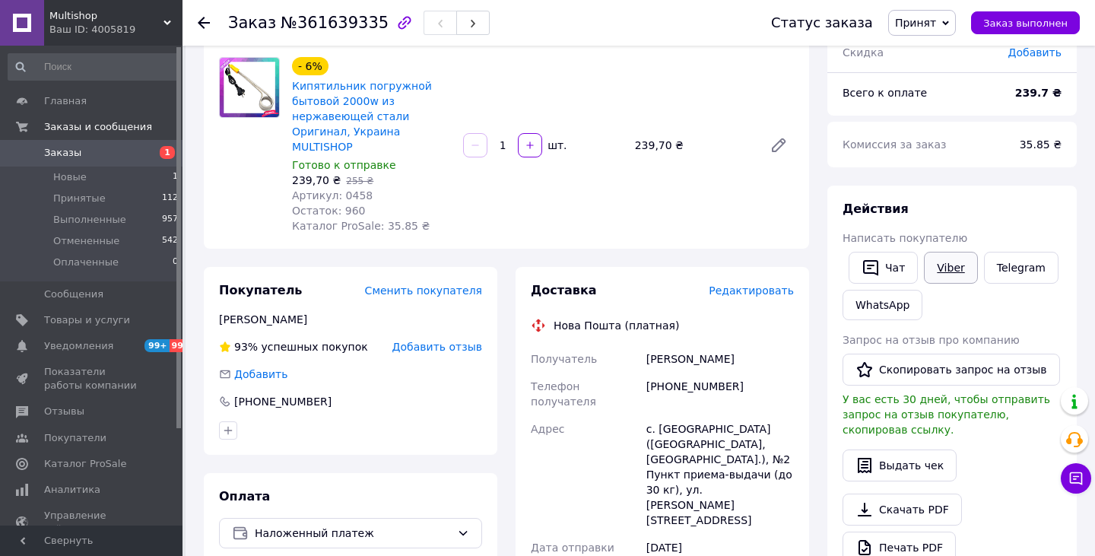
click at [961, 269] on link "Viber" at bounding box center [950, 268] width 53 height 32
click at [71, 149] on span "Заказы" at bounding box center [62, 153] width 37 height 14
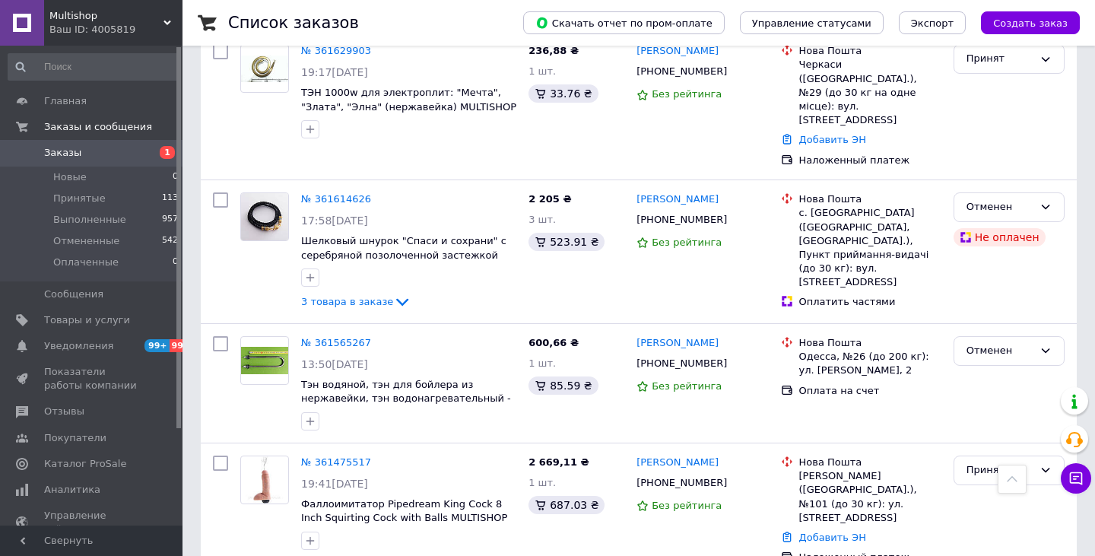
scroll to position [467, 0]
